Goal: Task Accomplishment & Management: Manage account settings

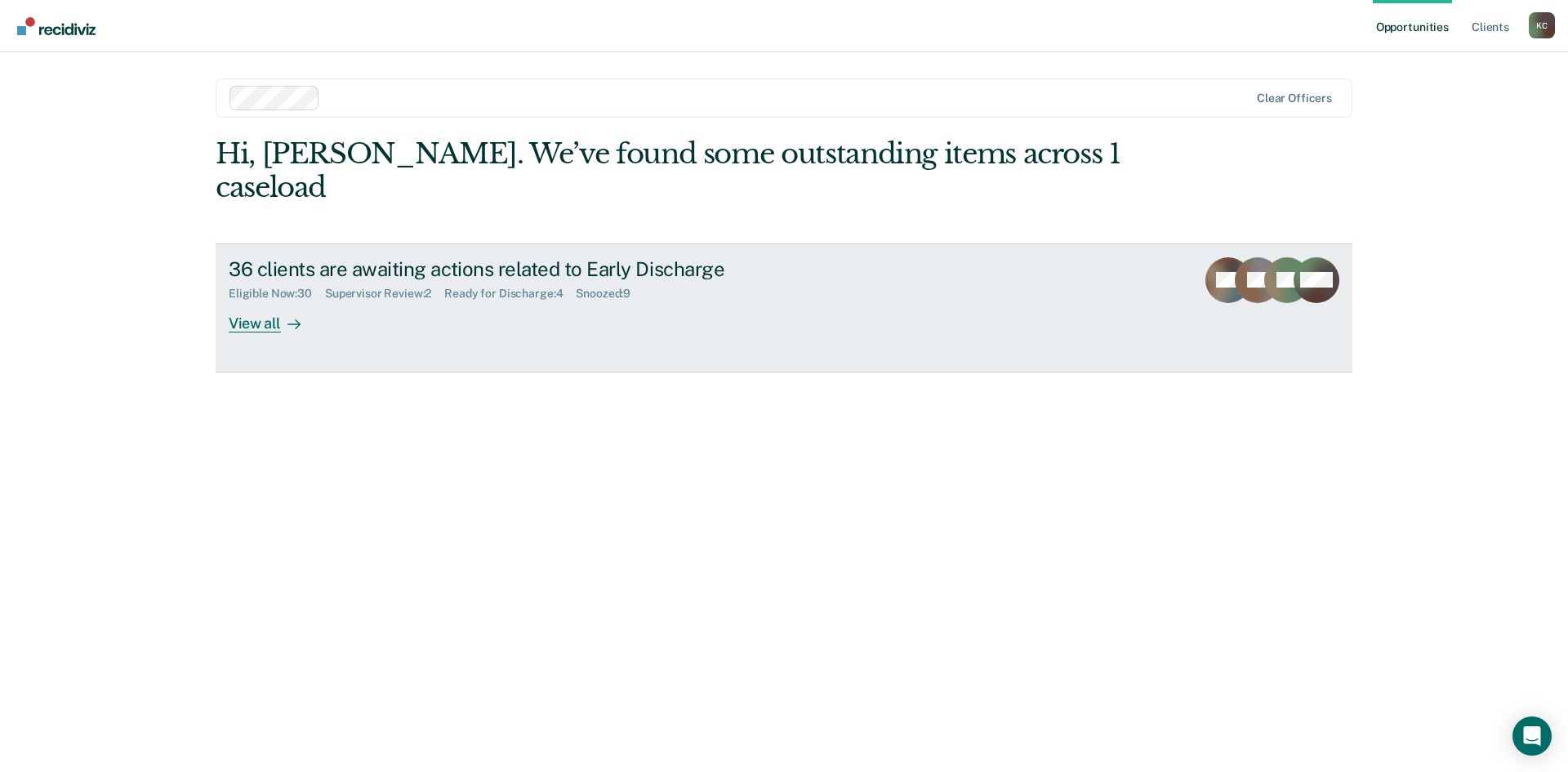
click at [250, 301] on div "View all" at bounding box center [275, 316] width 92 height 32
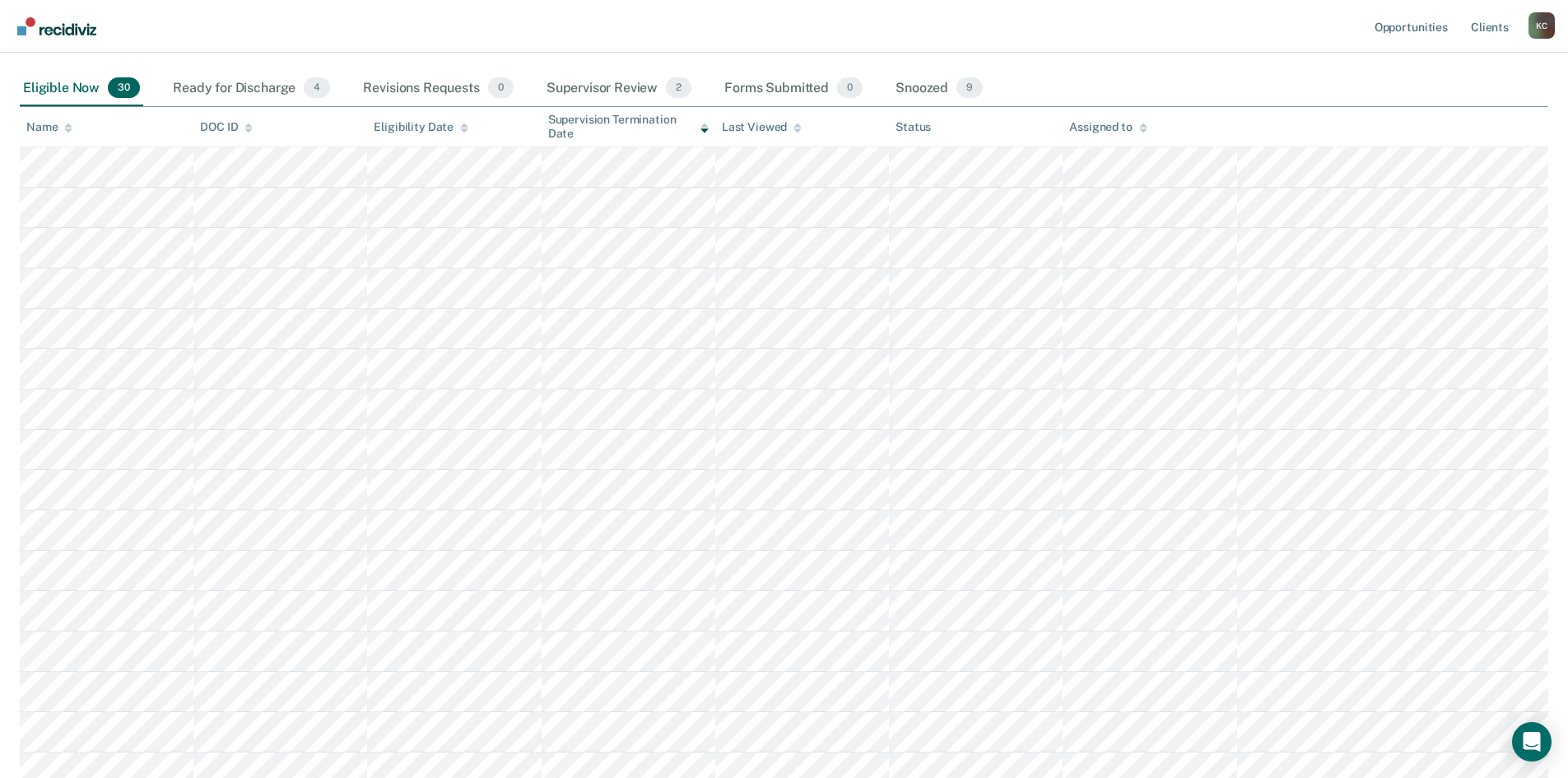
scroll to position [164, 0]
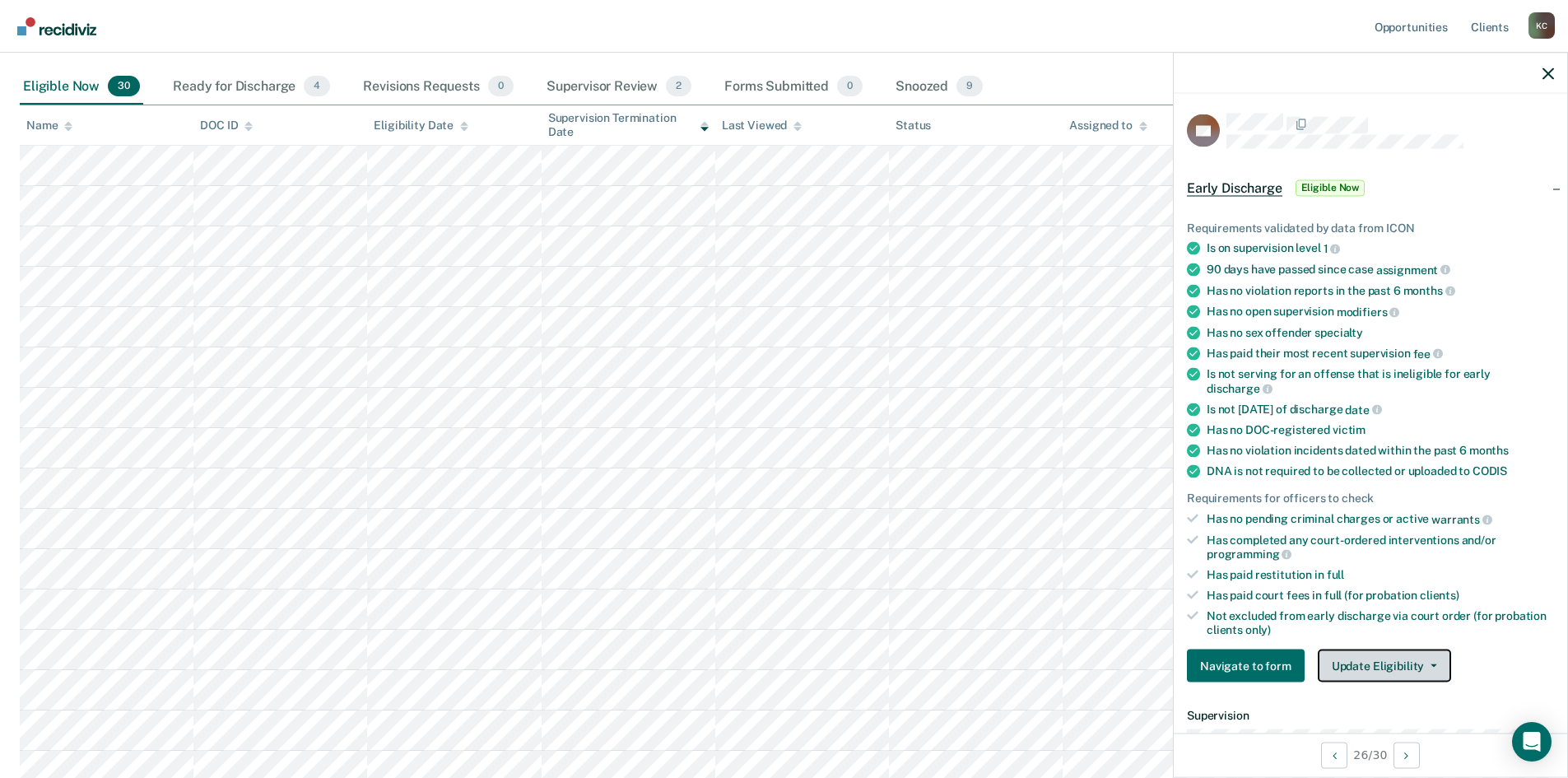
click at [1414, 666] on button "Update Eligibility" at bounding box center [1384, 666] width 133 height 33
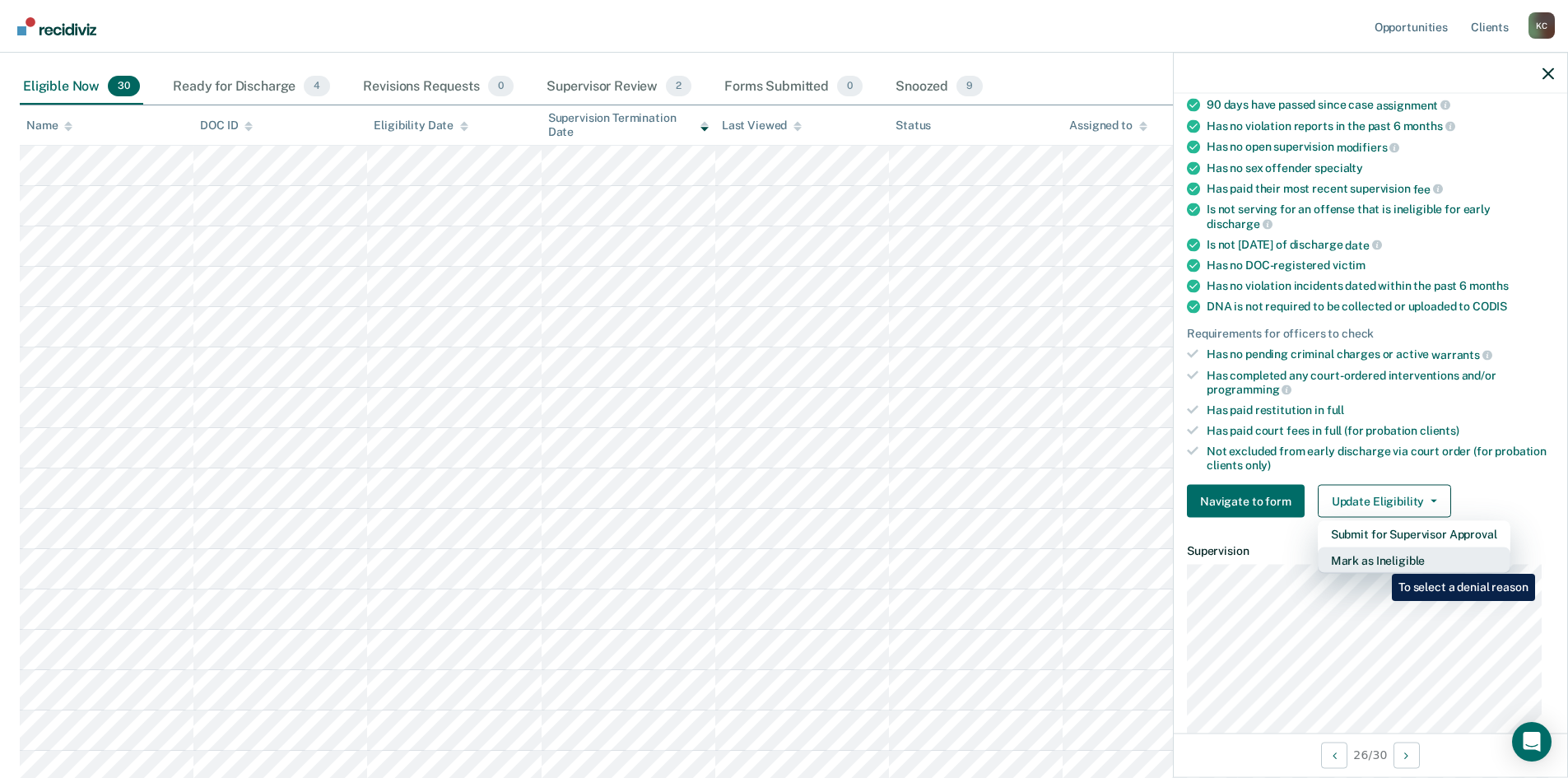
click at [1380, 561] on button "Mark as Ineligible" at bounding box center [1414, 561] width 193 height 26
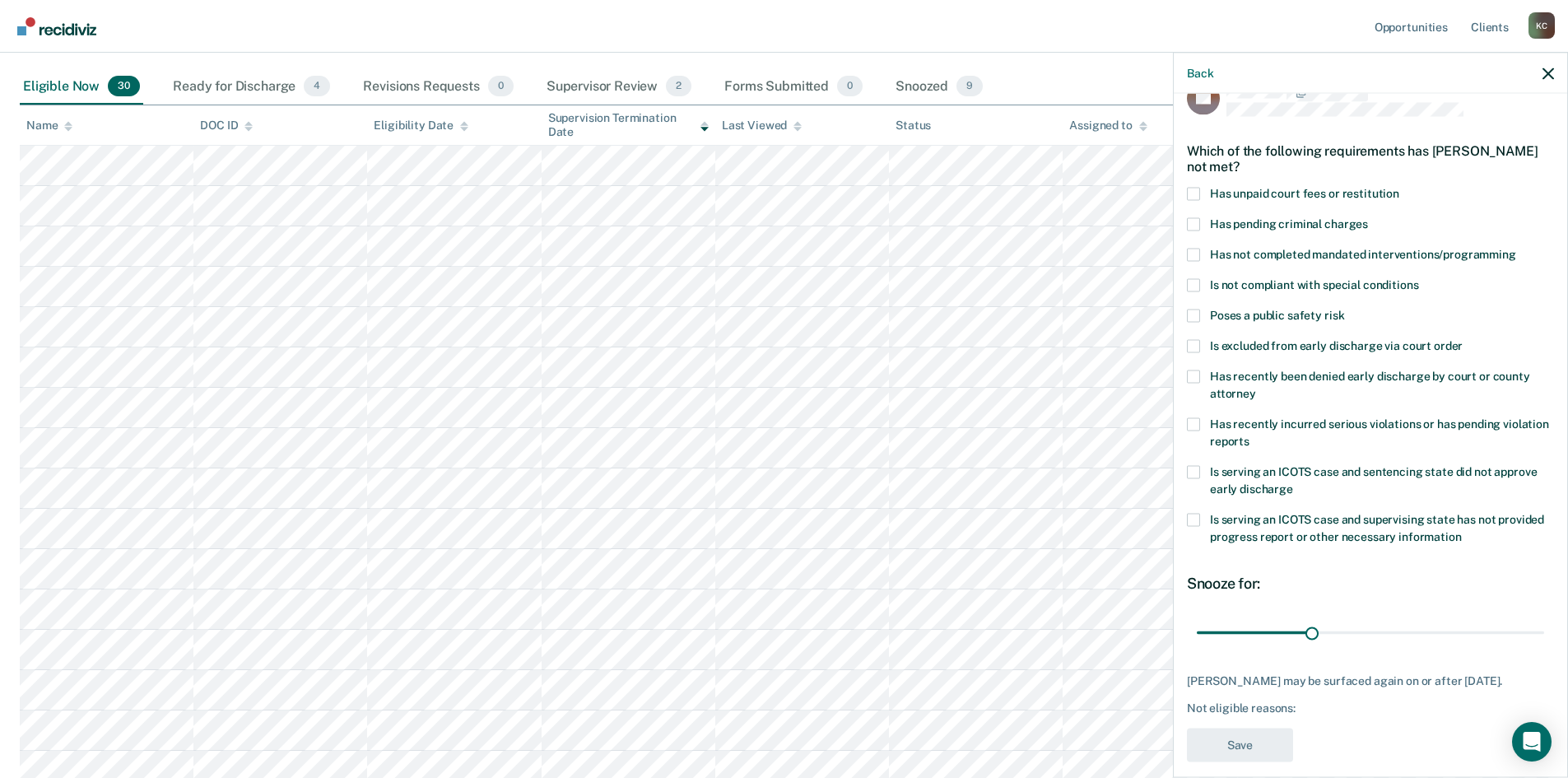
click at [1190, 248] on span at bounding box center [1194, 254] width 13 height 13
click at [1517, 248] on input "Has not completed mandated interventions/programming" at bounding box center [1517, 248] width 0 height 0
click at [1232, 728] on button "Save" at bounding box center [1240, 744] width 107 height 34
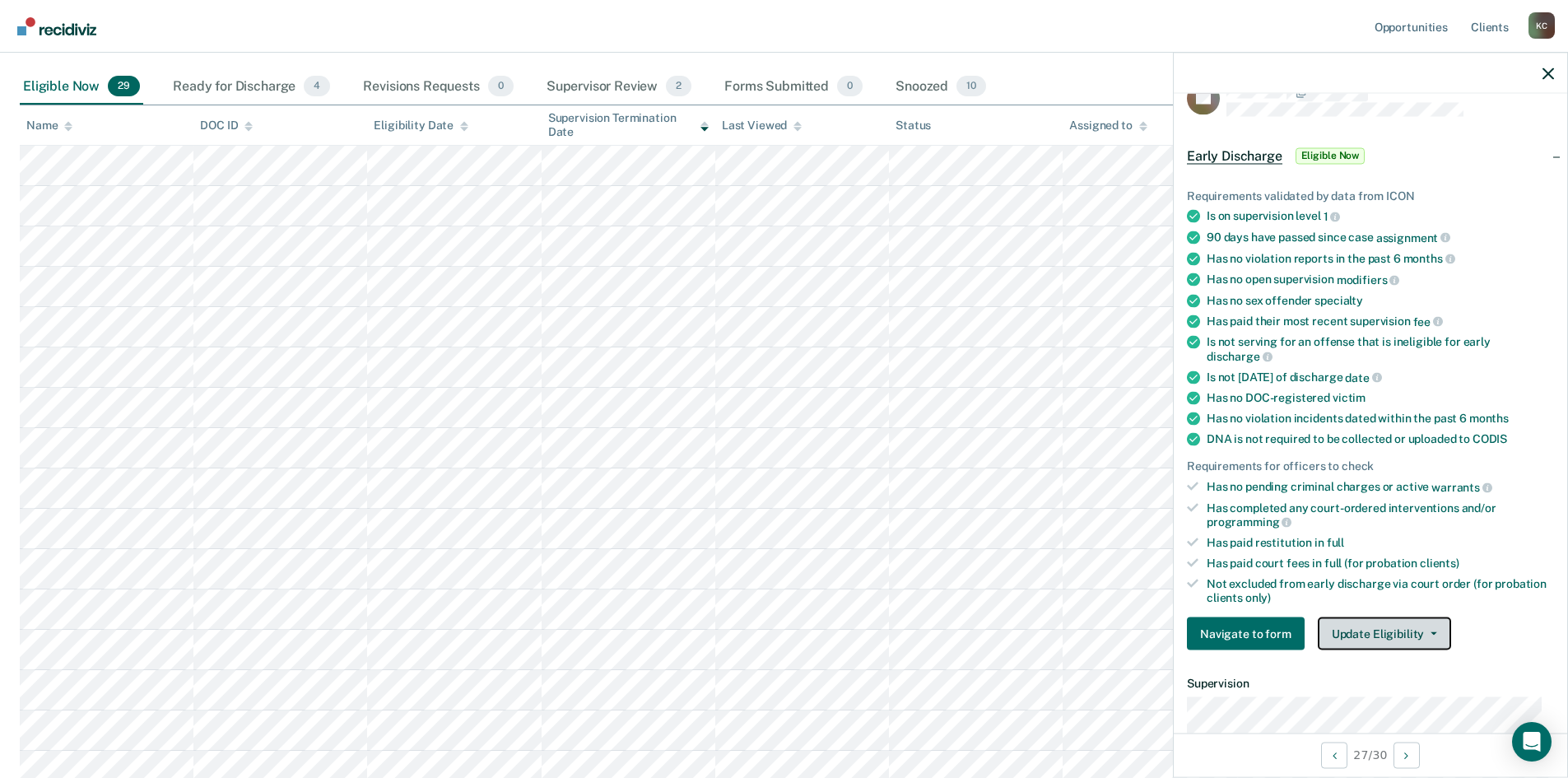
click at [1388, 639] on button "Update Eligibility" at bounding box center [1384, 634] width 133 height 33
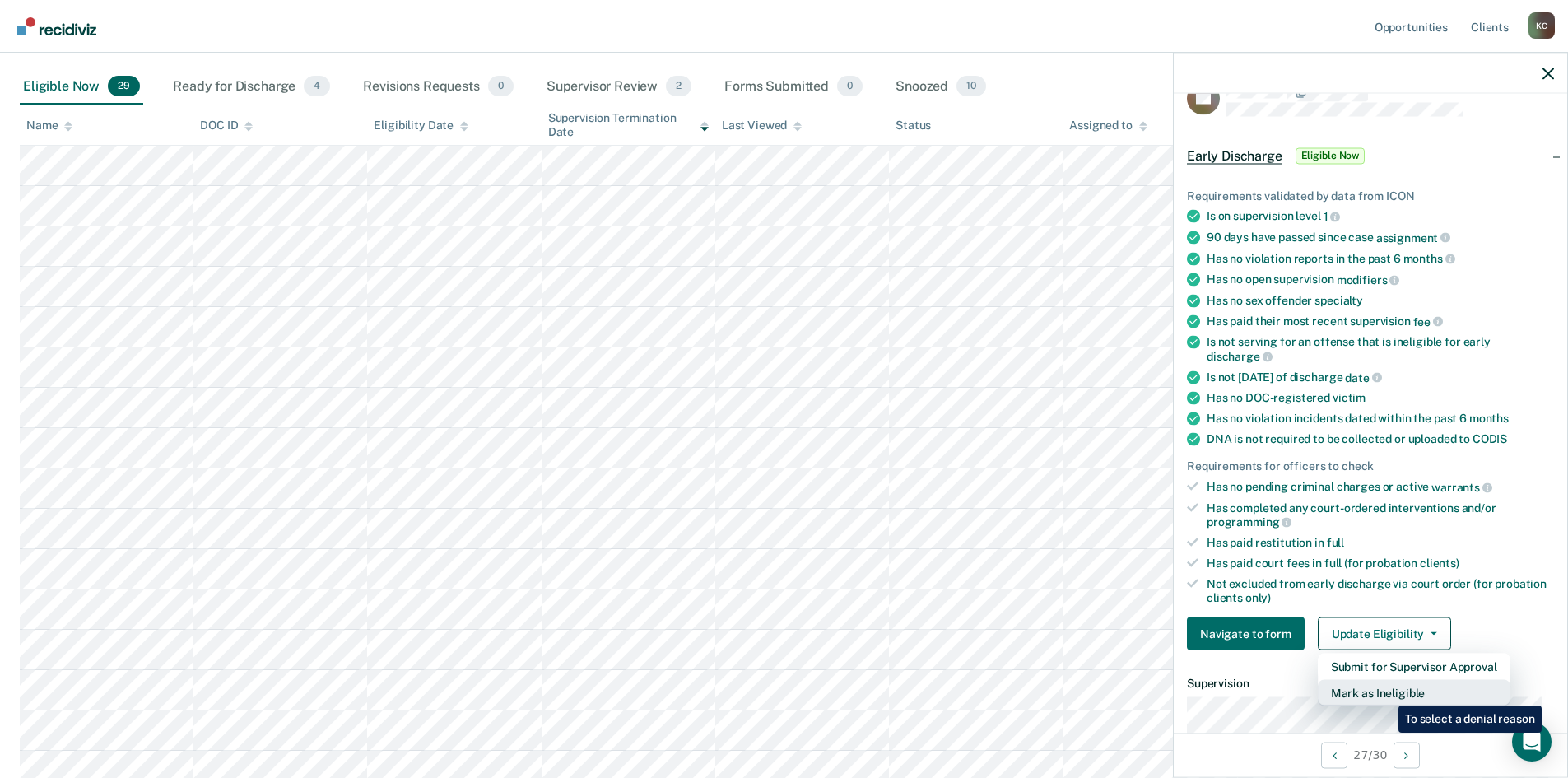
click at [1387, 693] on button "Mark as Ineligible" at bounding box center [1414, 693] width 193 height 26
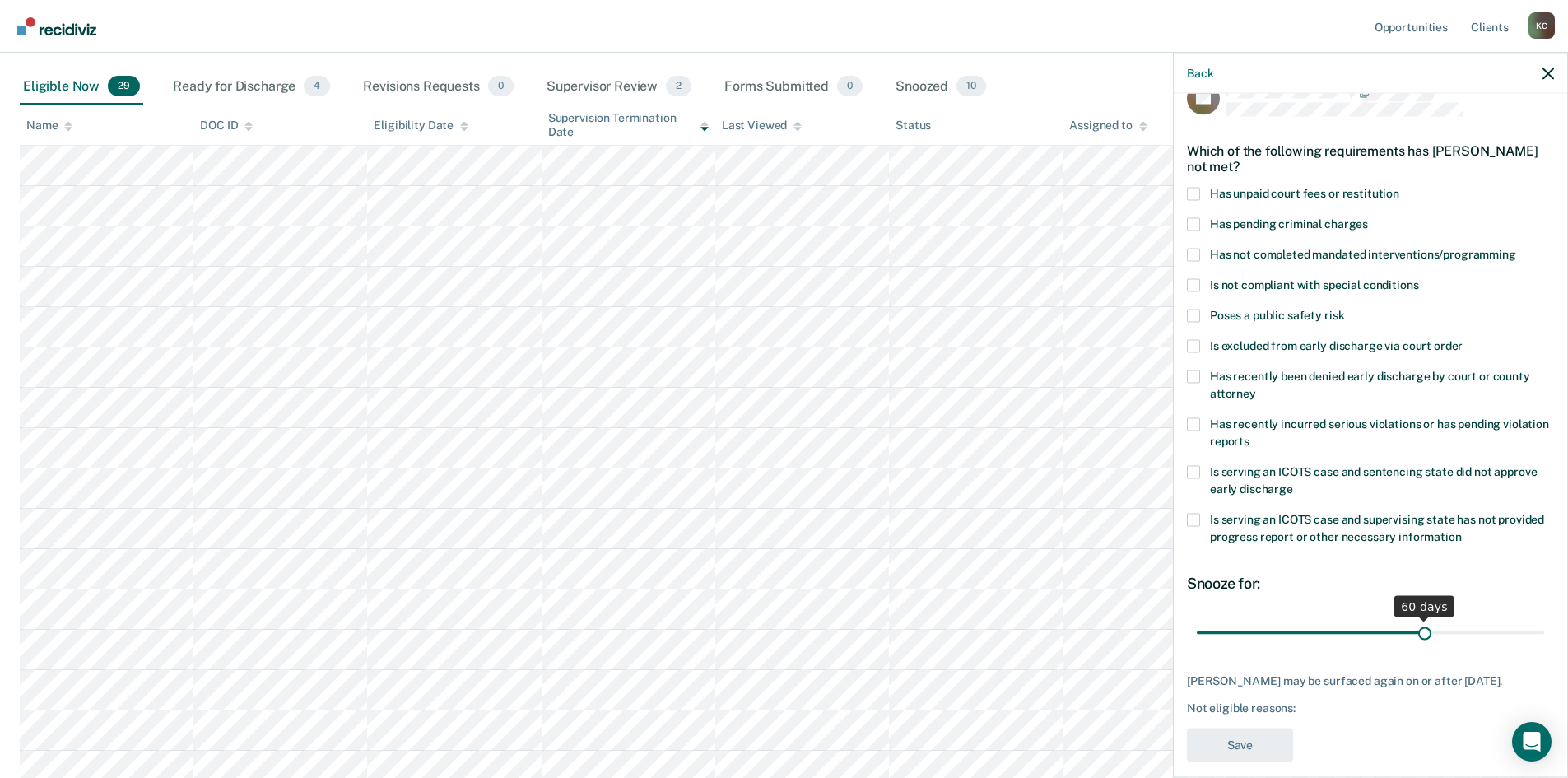
drag, startPoint x: 1311, startPoint y: 630, endPoint x: 1418, endPoint y: 623, distance: 107.2
type input "60"
click at [1418, 623] on input "range" at bounding box center [1371, 633] width 347 height 29
click at [1199, 252] on span at bounding box center [1194, 254] width 13 height 13
click at [1517, 248] on input "Has not completed mandated interventions/programming" at bounding box center [1517, 248] width 0 height 0
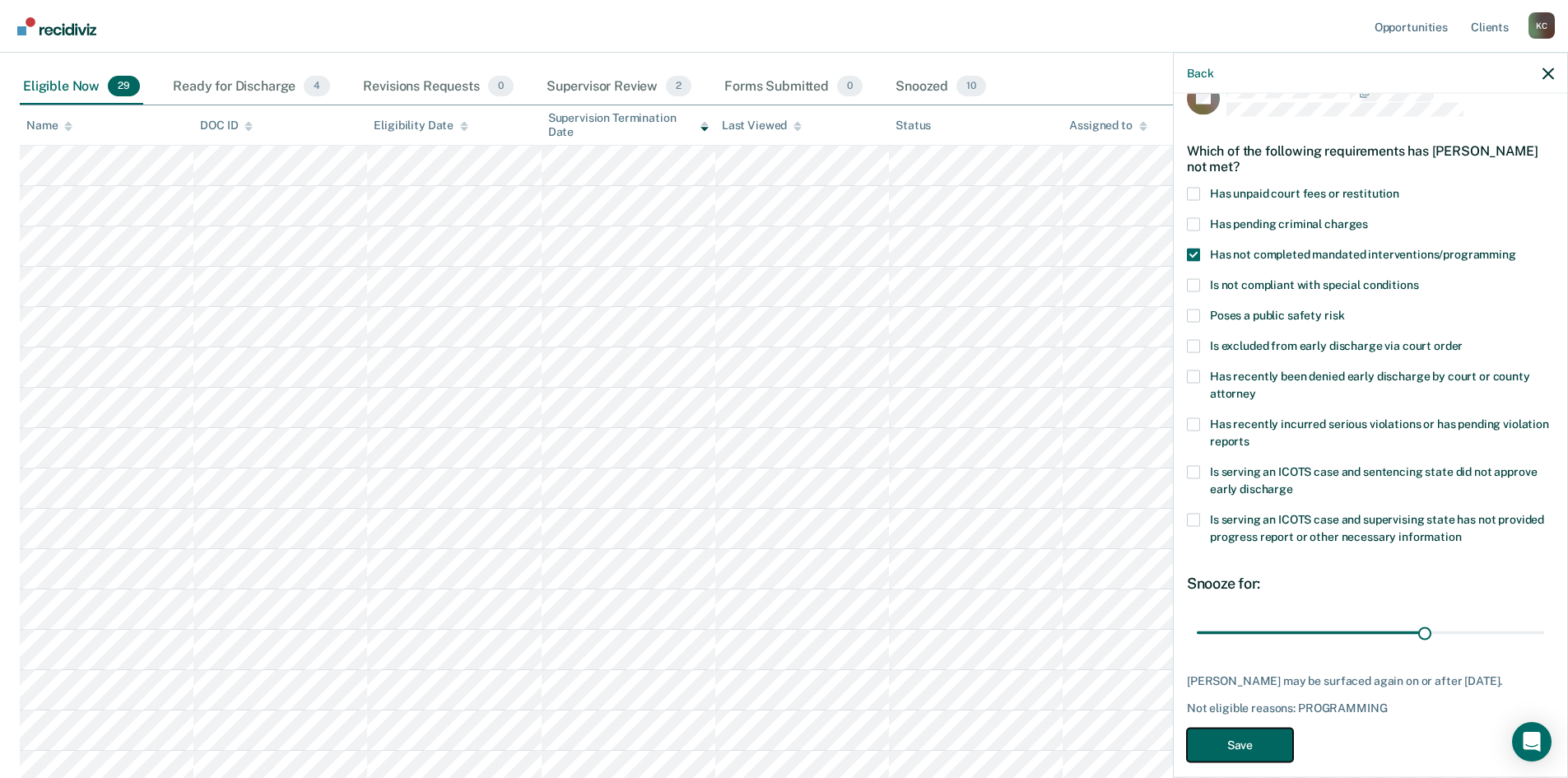
click at [1250, 755] on button "Save" at bounding box center [1240, 744] width 107 height 34
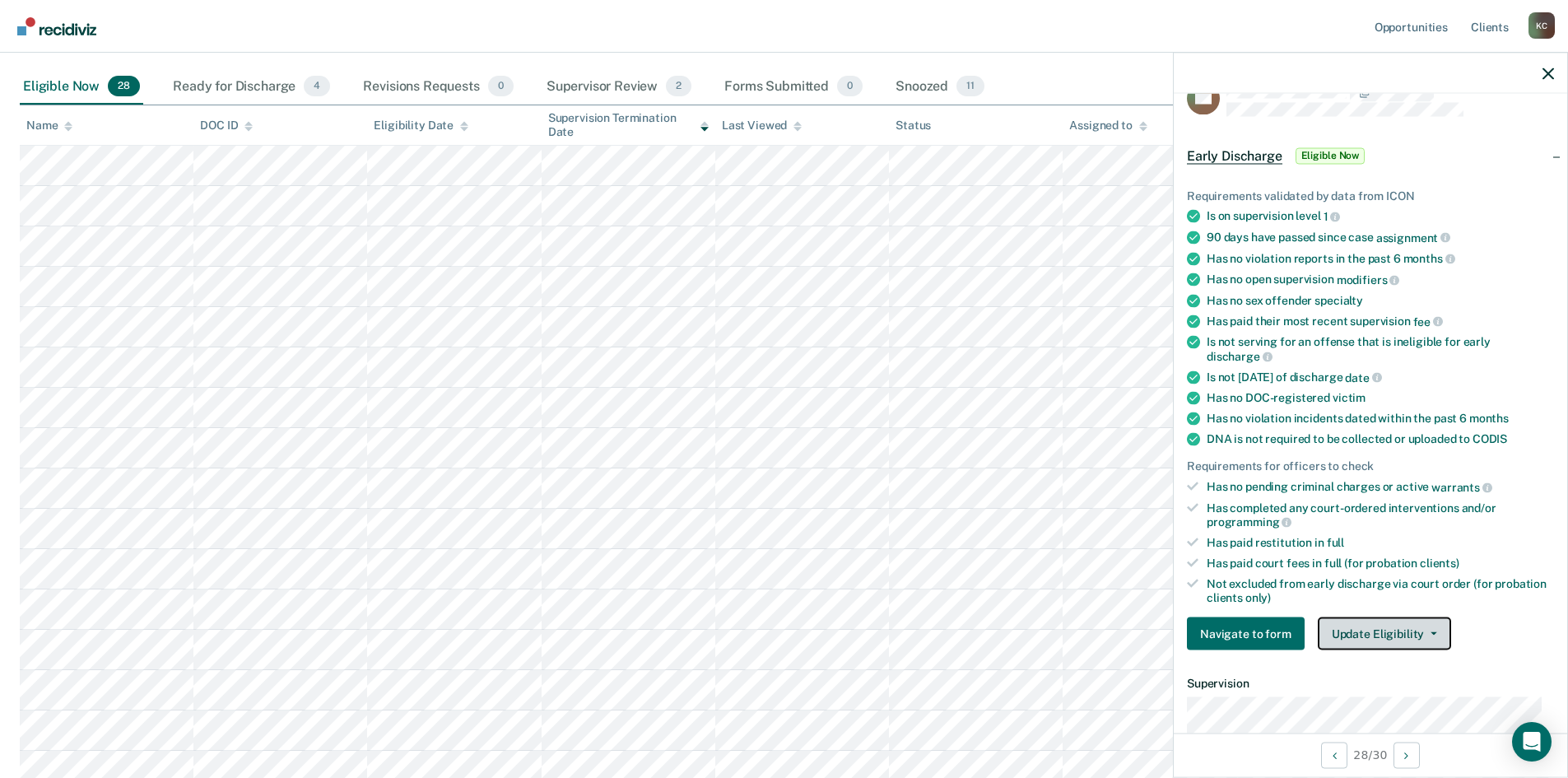
click at [1409, 638] on button "Update Eligibility" at bounding box center [1384, 634] width 133 height 33
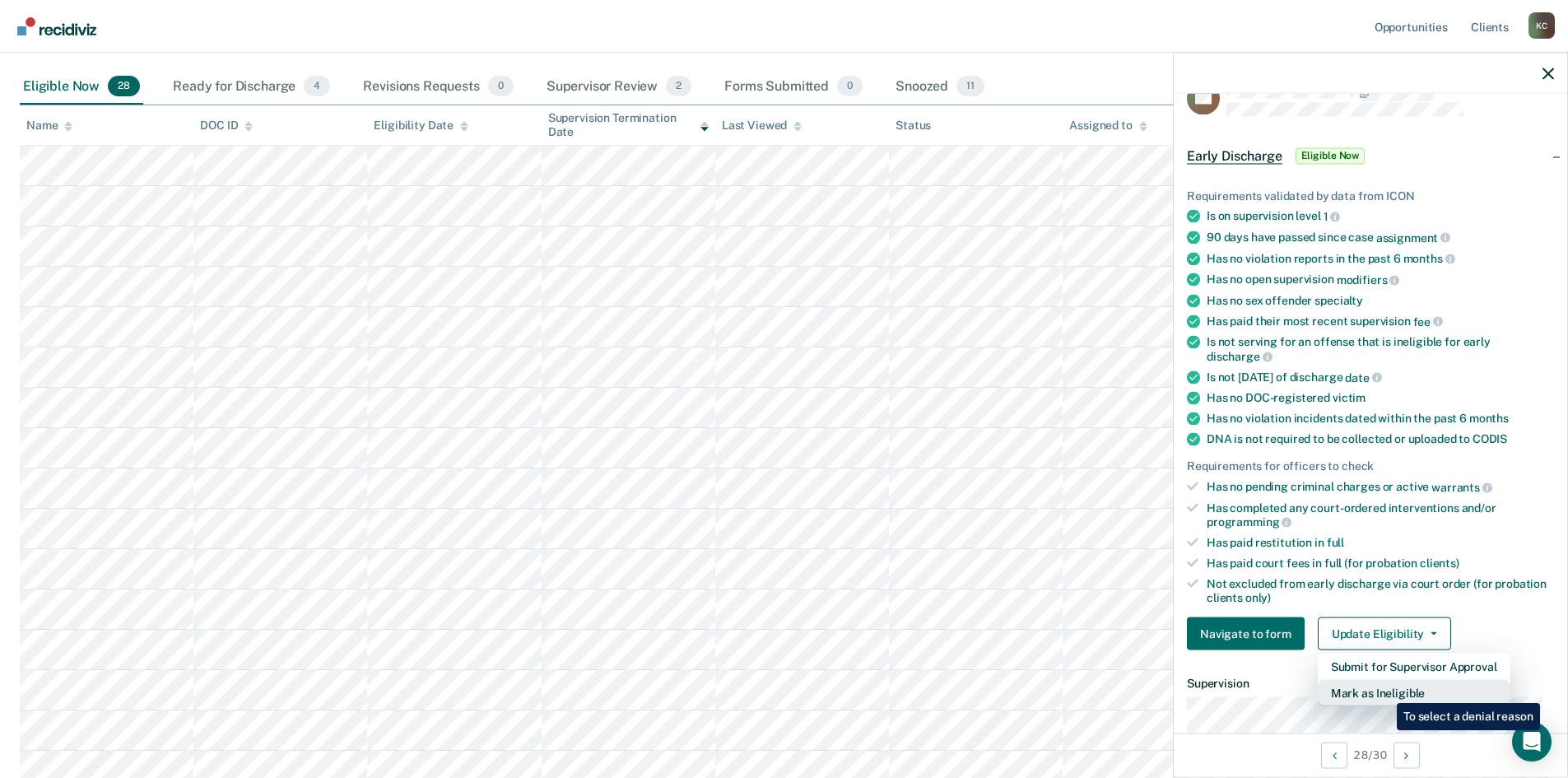
click at [1385, 691] on button "Mark as Ineligible" at bounding box center [1414, 693] width 193 height 26
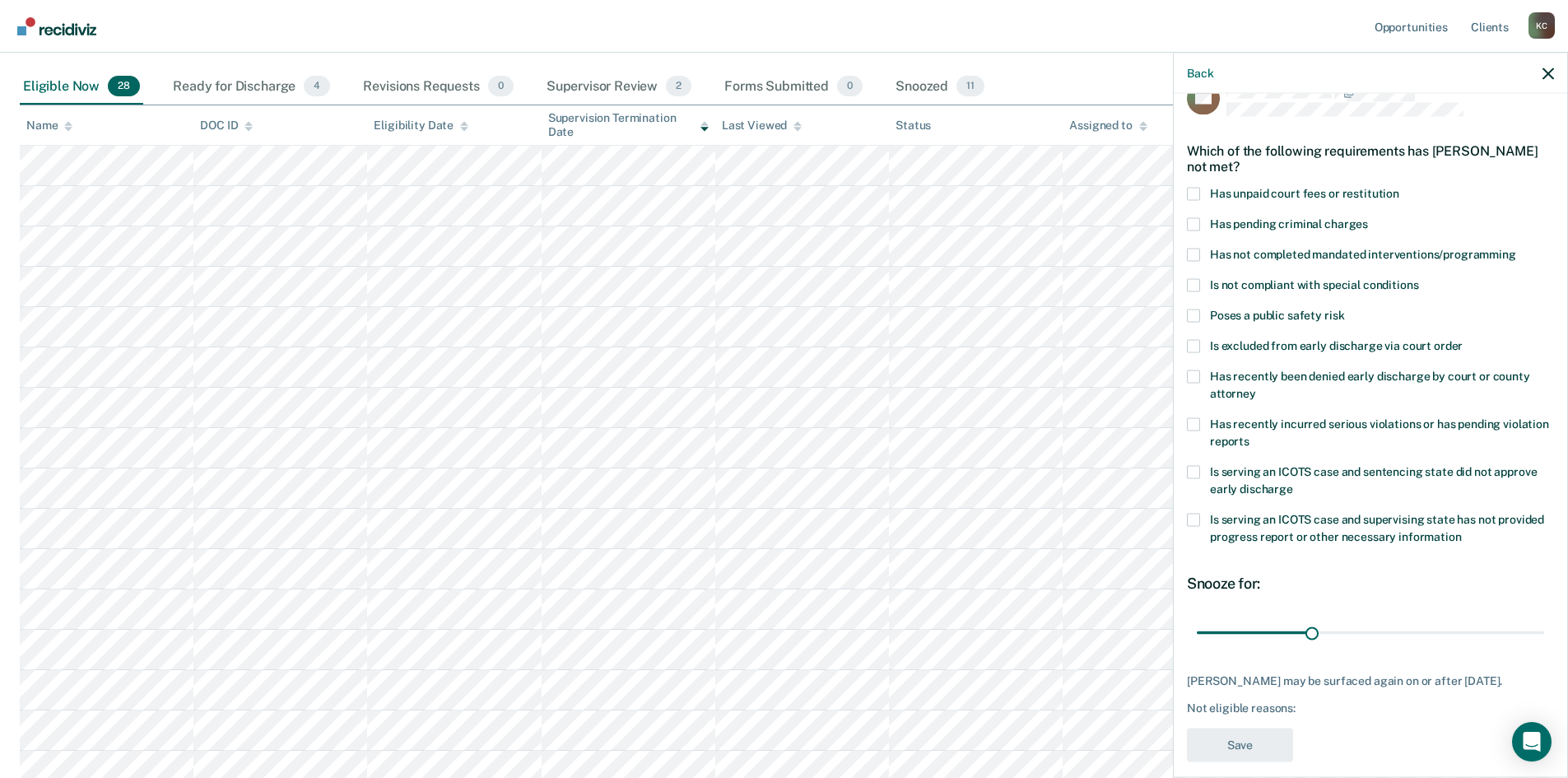
click at [1198, 193] on span at bounding box center [1194, 194] width 13 height 13
click at [1399, 187] on input "Has unpaid court fees or restitution" at bounding box center [1399, 187] width 0 height 0
drag, startPoint x: 1241, startPoint y: 632, endPoint x: 1278, endPoint y: 632, distance: 37.0
type input "60"
click at [1278, 632] on input "range" at bounding box center [1371, 633] width 347 height 29
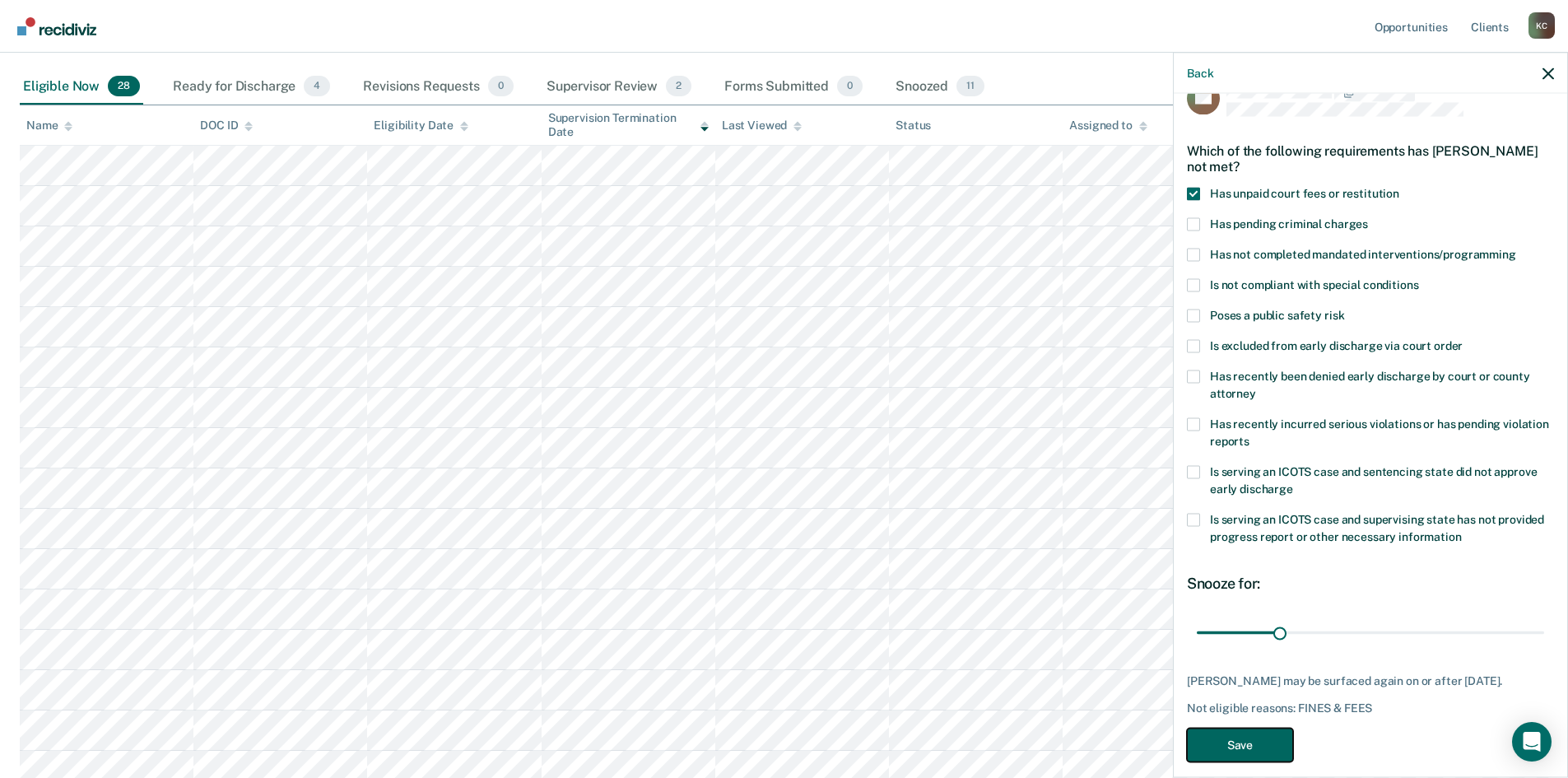
click at [1224, 754] on button "Save" at bounding box center [1240, 744] width 107 height 34
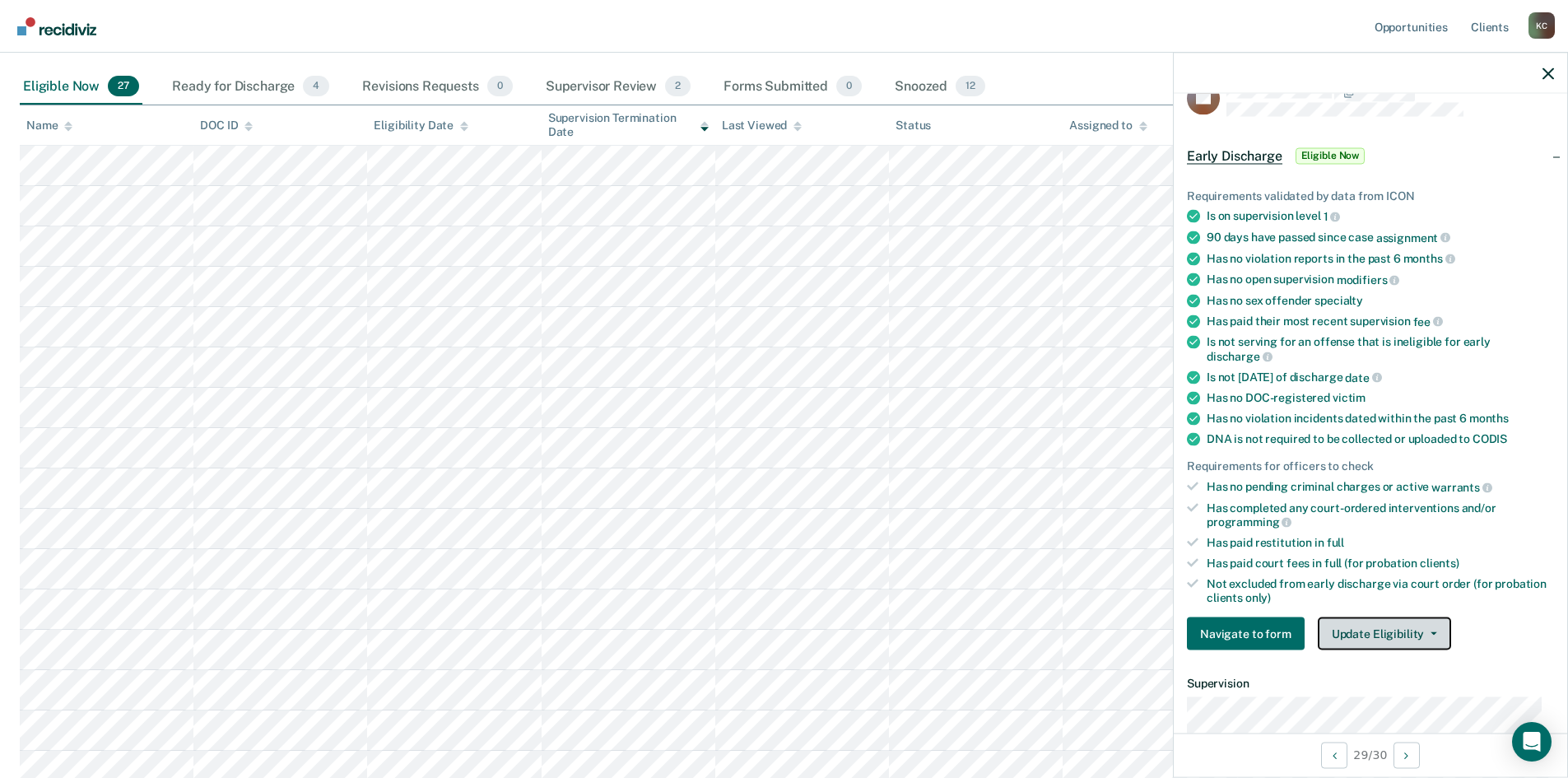
click at [1368, 629] on button "Update Eligibility" at bounding box center [1384, 634] width 133 height 33
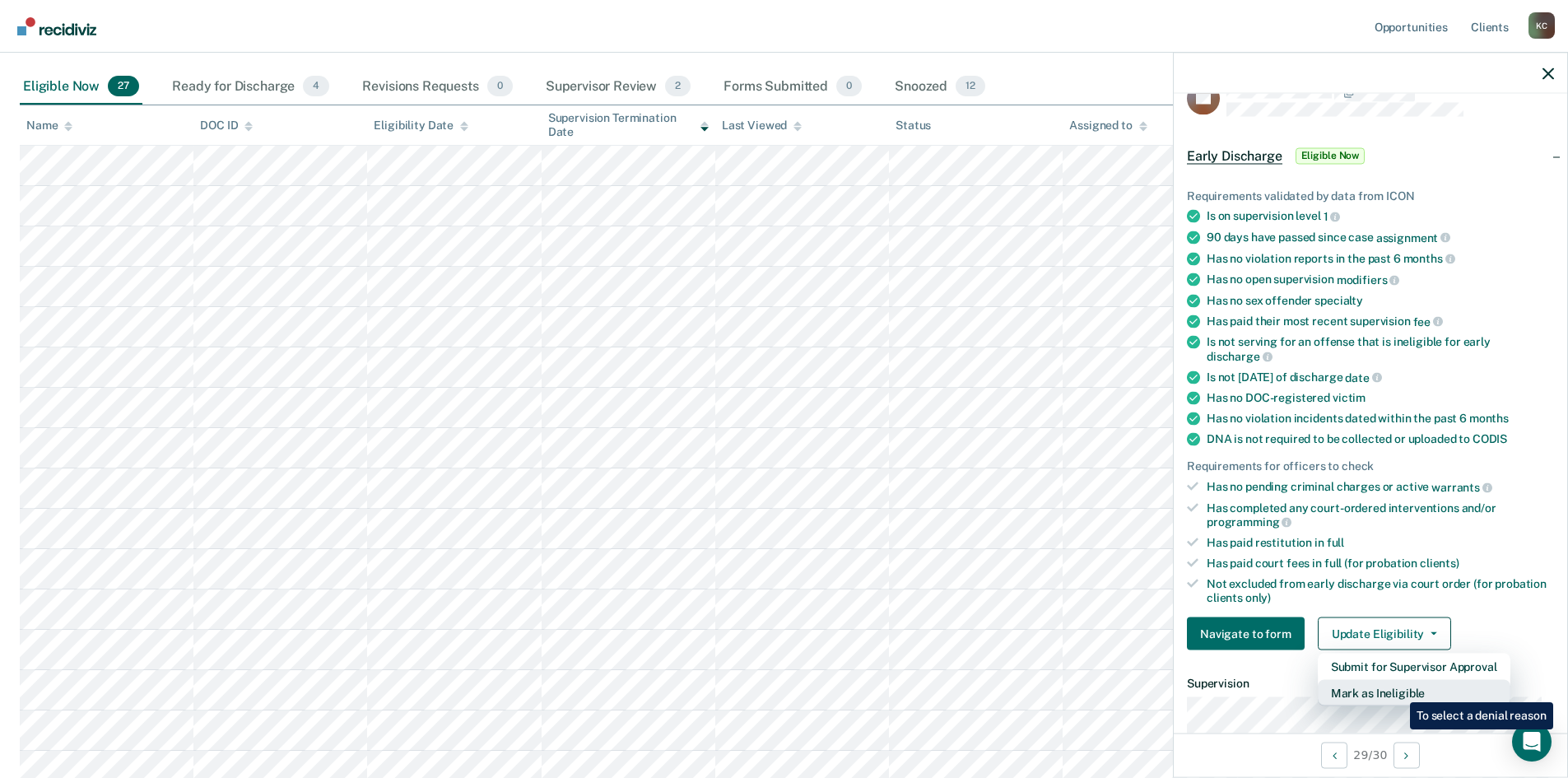
click at [1397, 690] on button "Mark as Ineligible" at bounding box center [1414, 693] width 193 height 26
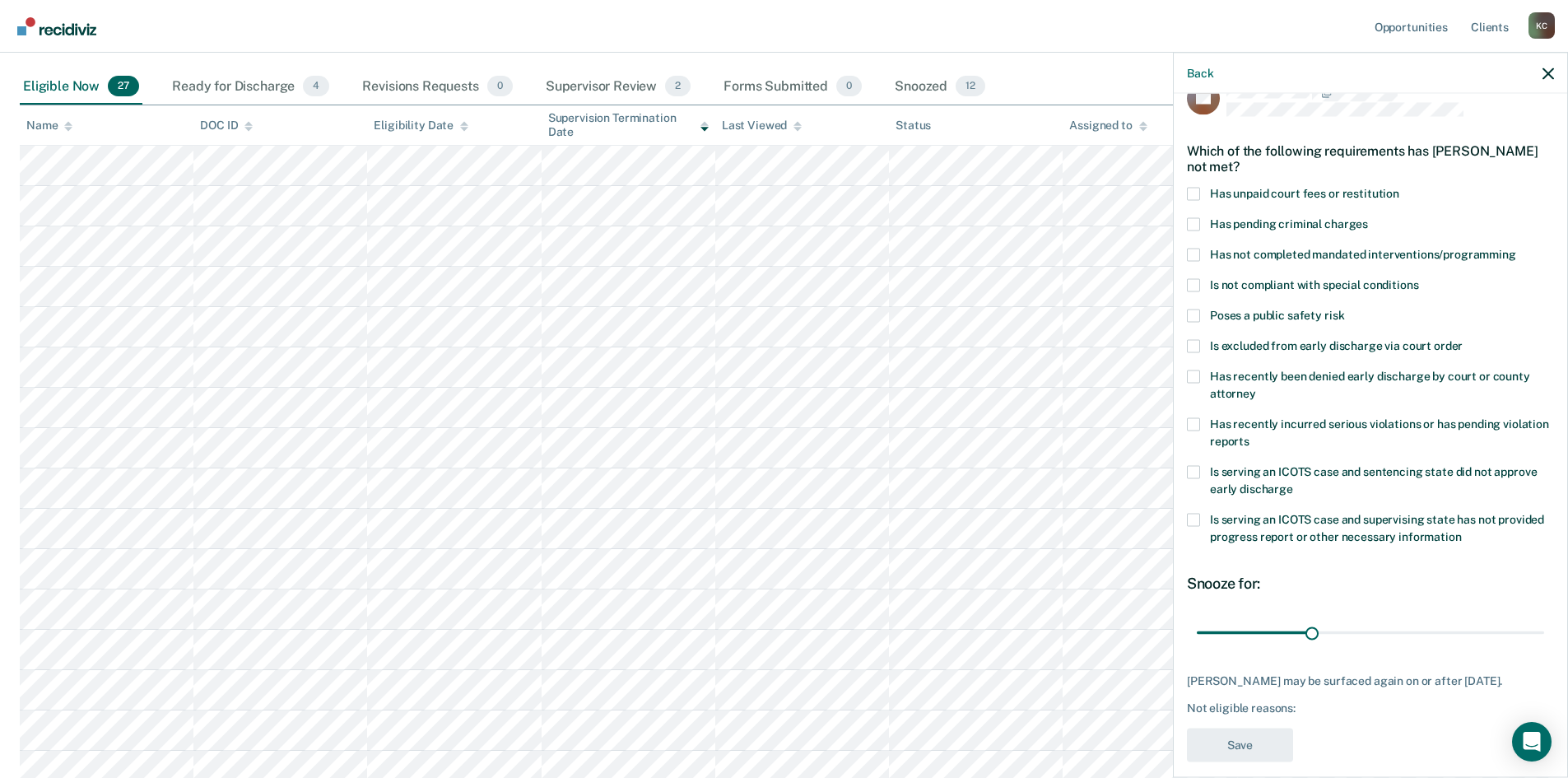
click at [1196, 249] on span at bounding box center [1194, 254] width 13 height 13
click at [1517, 248] on input "Has not completed mandated interventions/programming" at bounding box center [1517, 248] width 0 height 0
drag, startPoint x: 1309, startPoint y: 634, endPoint x: 1416, endPoint y: 637, distance: 107.0
type input "60"
click at [1416, 637] on input "range" at bounding box center [1371, 633] width 347 height 29
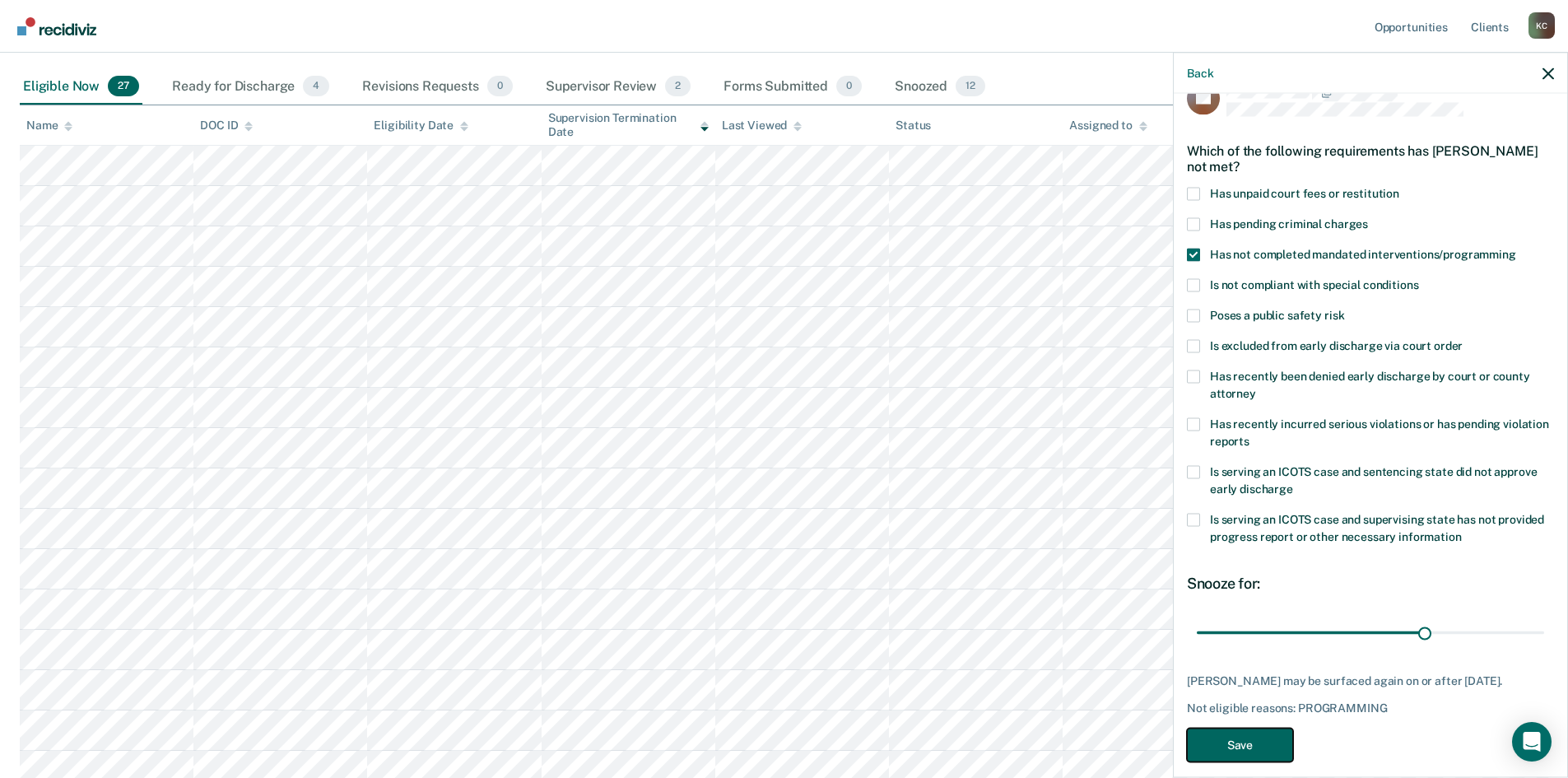
click at [1245, 742] on button "Save" at bounding box center [1240, 744] width 107 height 34
